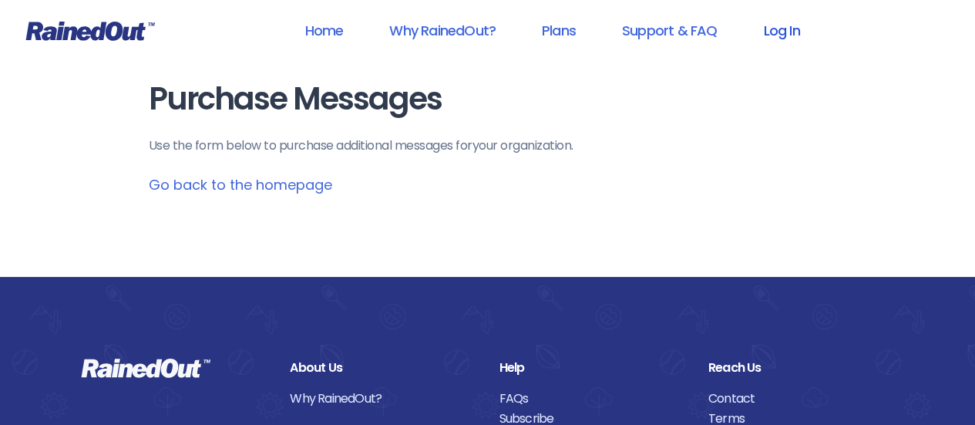
click at [773, 29] on link "Log In" at bounding box center [781, 30] width 76 height 35
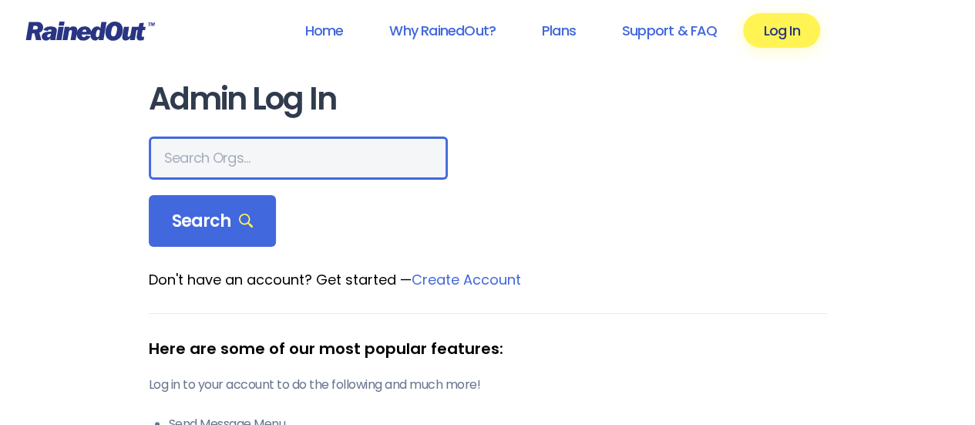
click at [241, 150] on input "text" at bounding box center [298, 157] width 299 height 43
type input "[GEOGRAPHIC_DATA] area ymca"
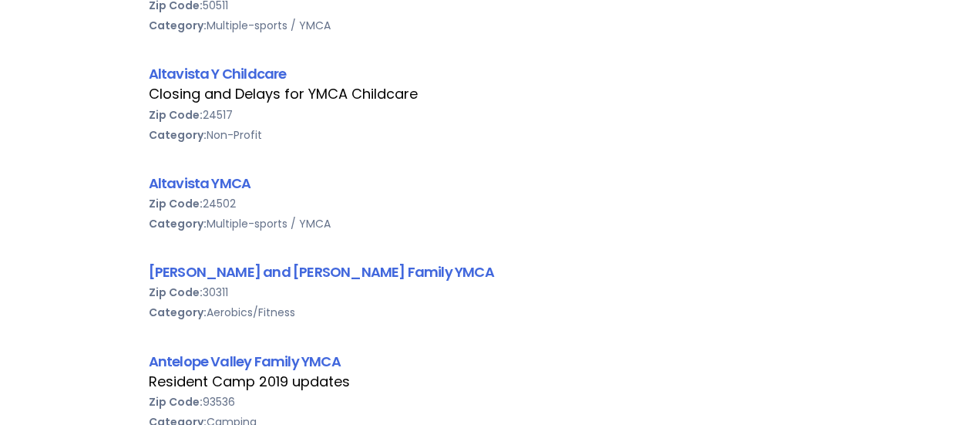
scroll to position [1239, 0]
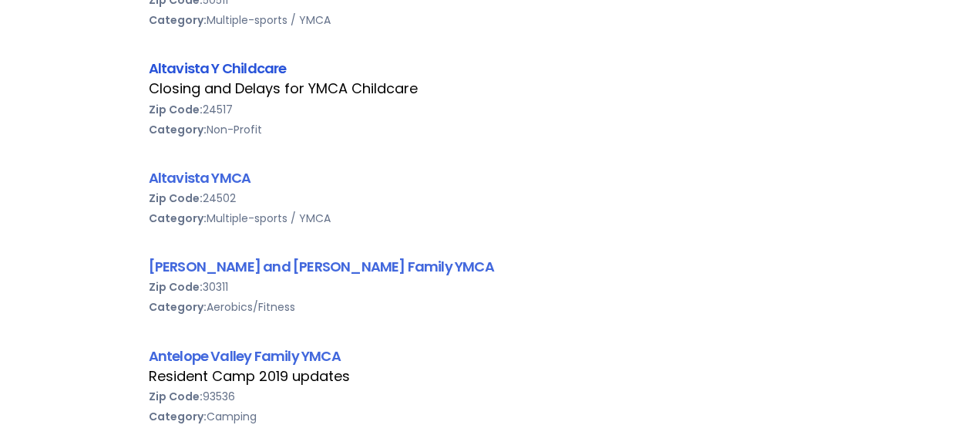
click at [213, 60] on link "Altavista Y Childcare" at bounding box center [218, 68] width 138 height 19
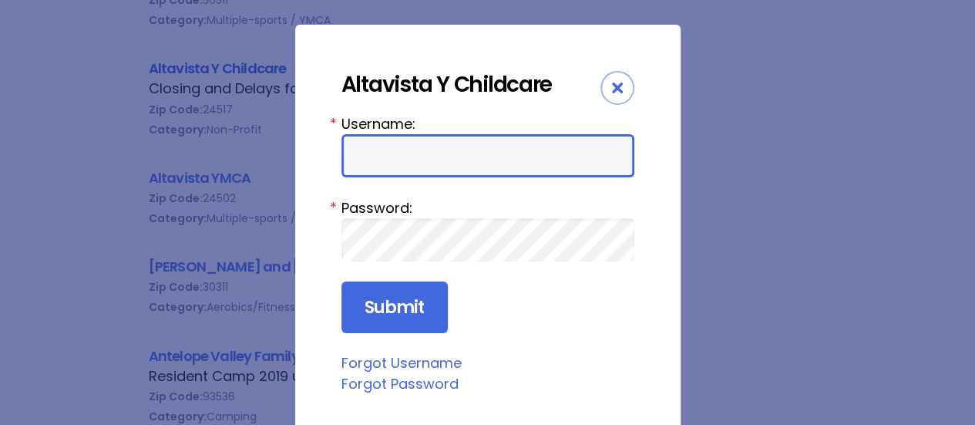
type input "bbtrack12"
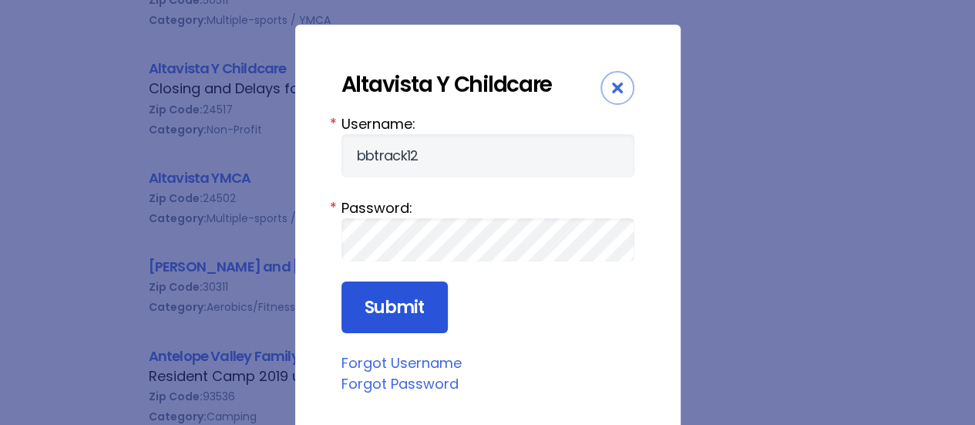
click at [375, 305] on input "Submit" at bounding box center [395, 307] width 106 height 52
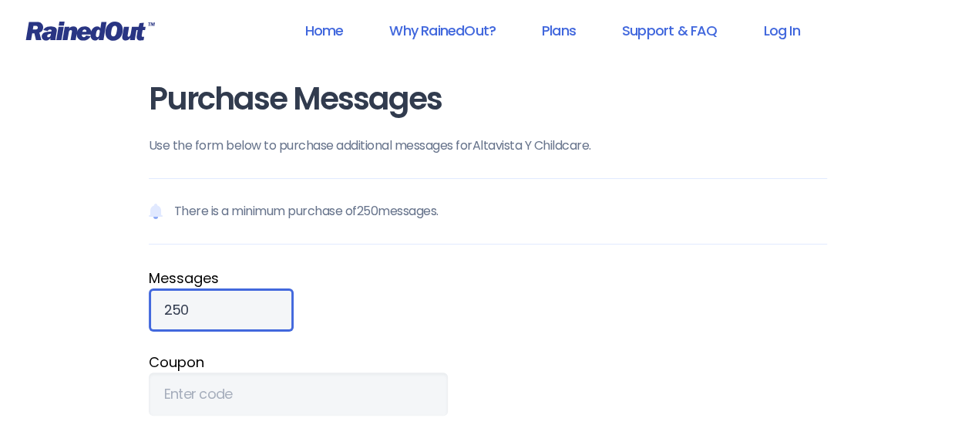
click at [193, 311] on input "250" at bounding box center [221, 309] width 145 height 43
type input "2"
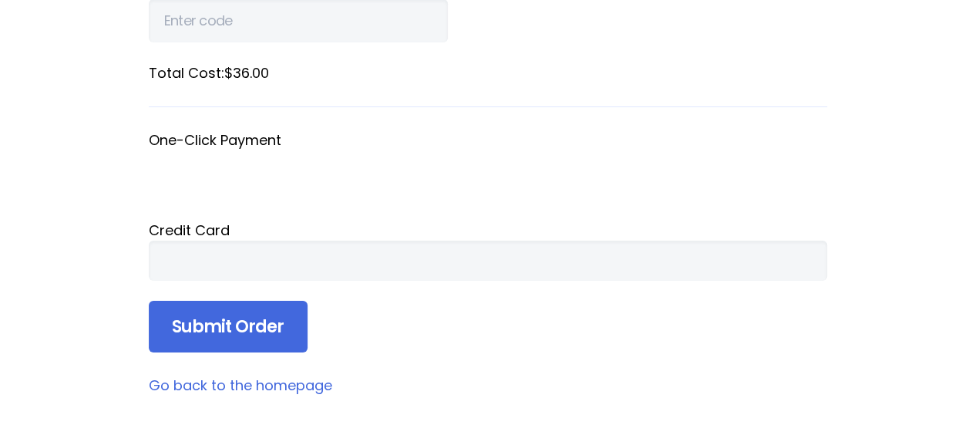
scroll to position [392, 0]
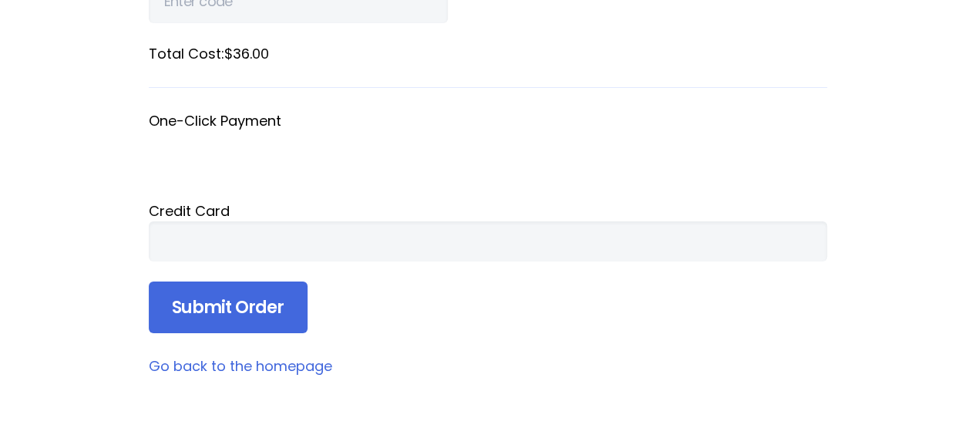
type input "900"
click at [481, 227] on div at bounding box center [488, 241] width 679 height 40
click at [439, 255] on div at bounding box center [488, 241] width 679 height 40
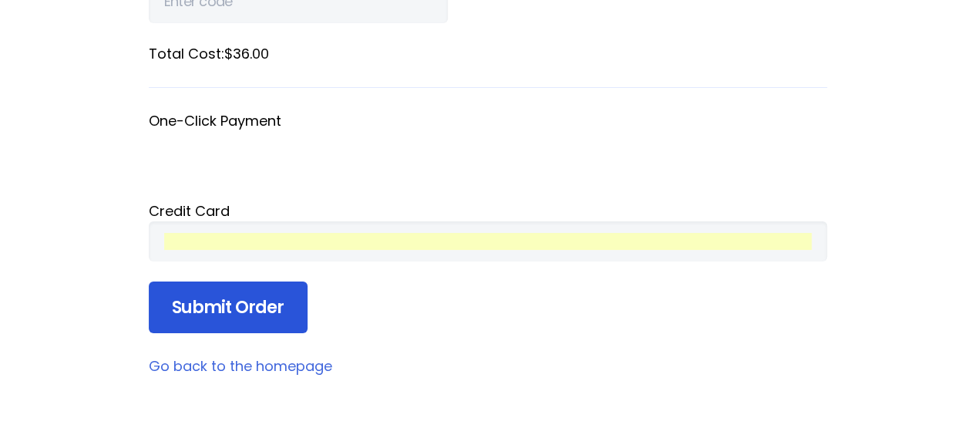
click at [223, 302] on input "Submit Order" at bounding box center [228, 307] width 159 height 52
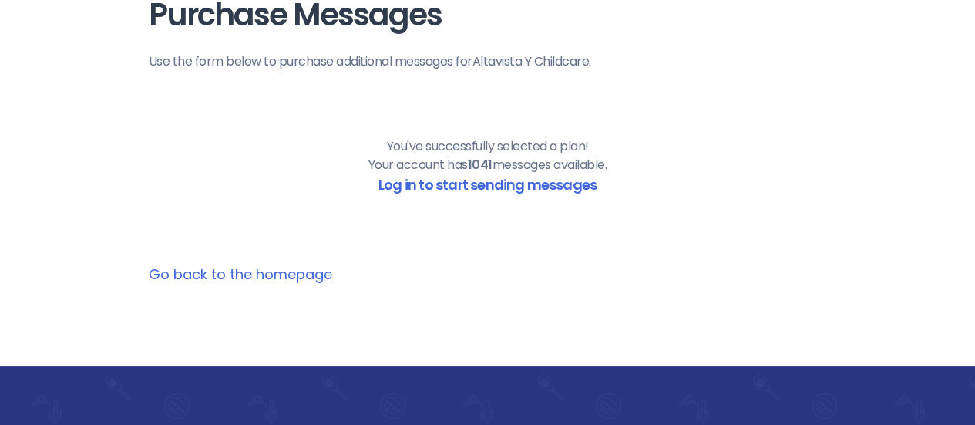
scroll to position [74, 0]
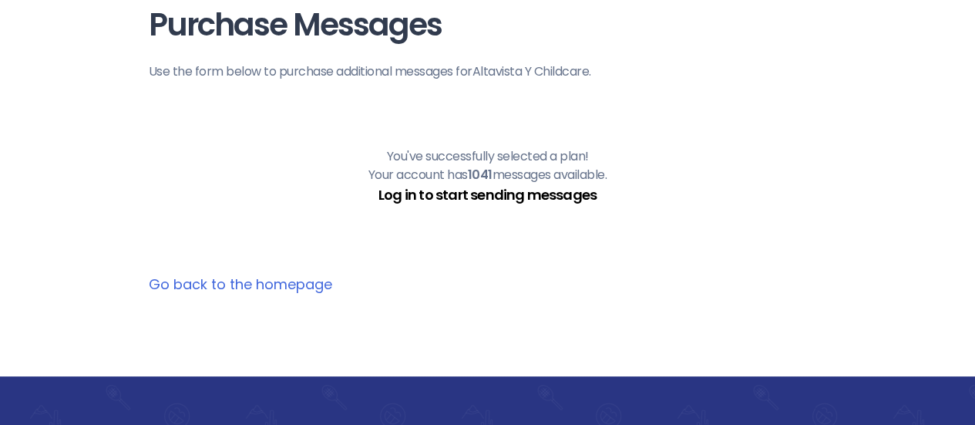
click at [431, 200] on link "Log in to start sending messages" at bounding box center [488, 194] width 218 height 19
